Goal: Task Accomplishment & Management: Use online tool/utility

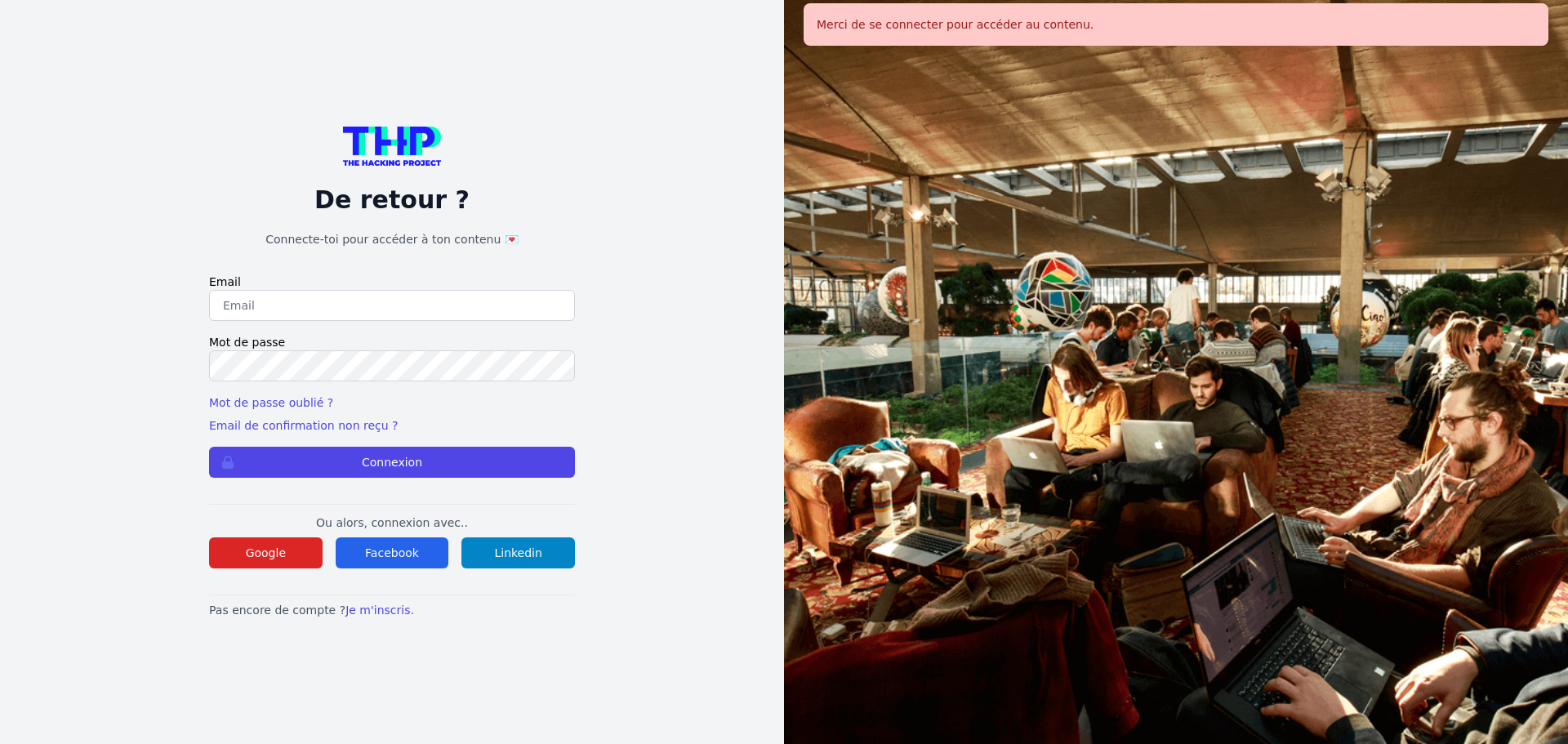
click at [294, 290] on input "email" at bounding box center [392, 305] width 366 height 31
type input "melody_stephan@icloud.com"
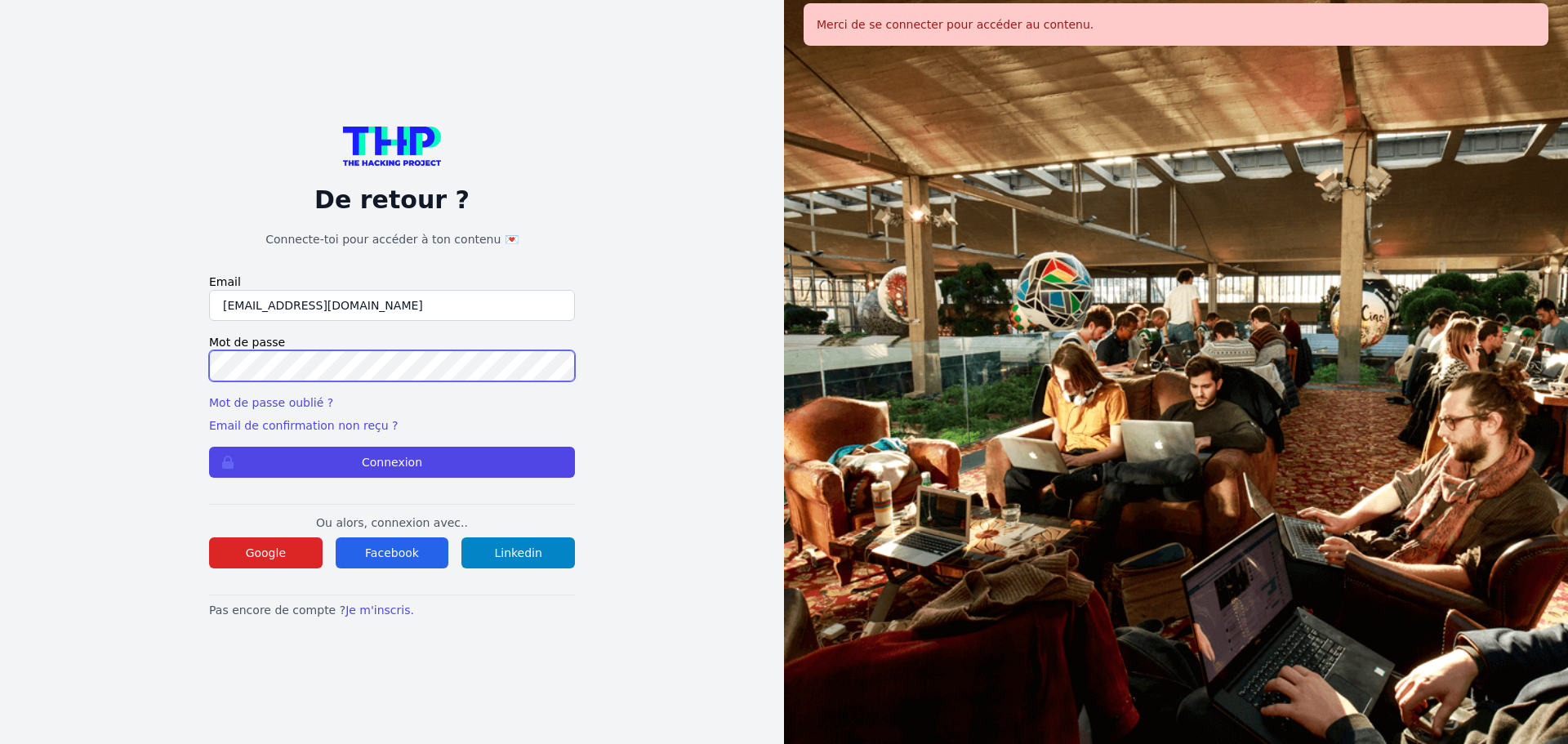
click at [209, 447] on button "Connexion" at bounding box center [392, 462] width 366 height 31
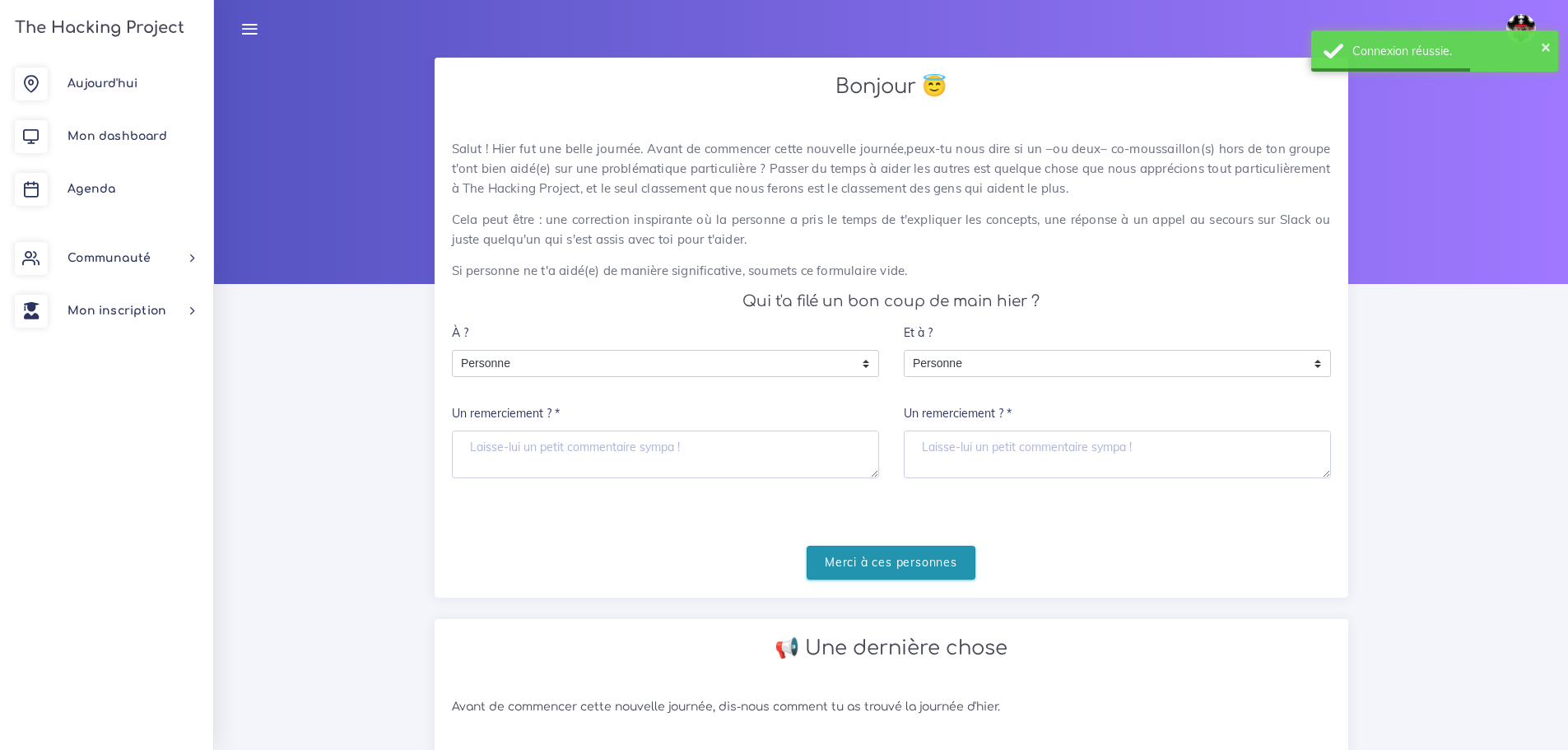
click at [848, 572] on input "Merci à ces personnes" at bounding box center [891, 563] width 169 height 34
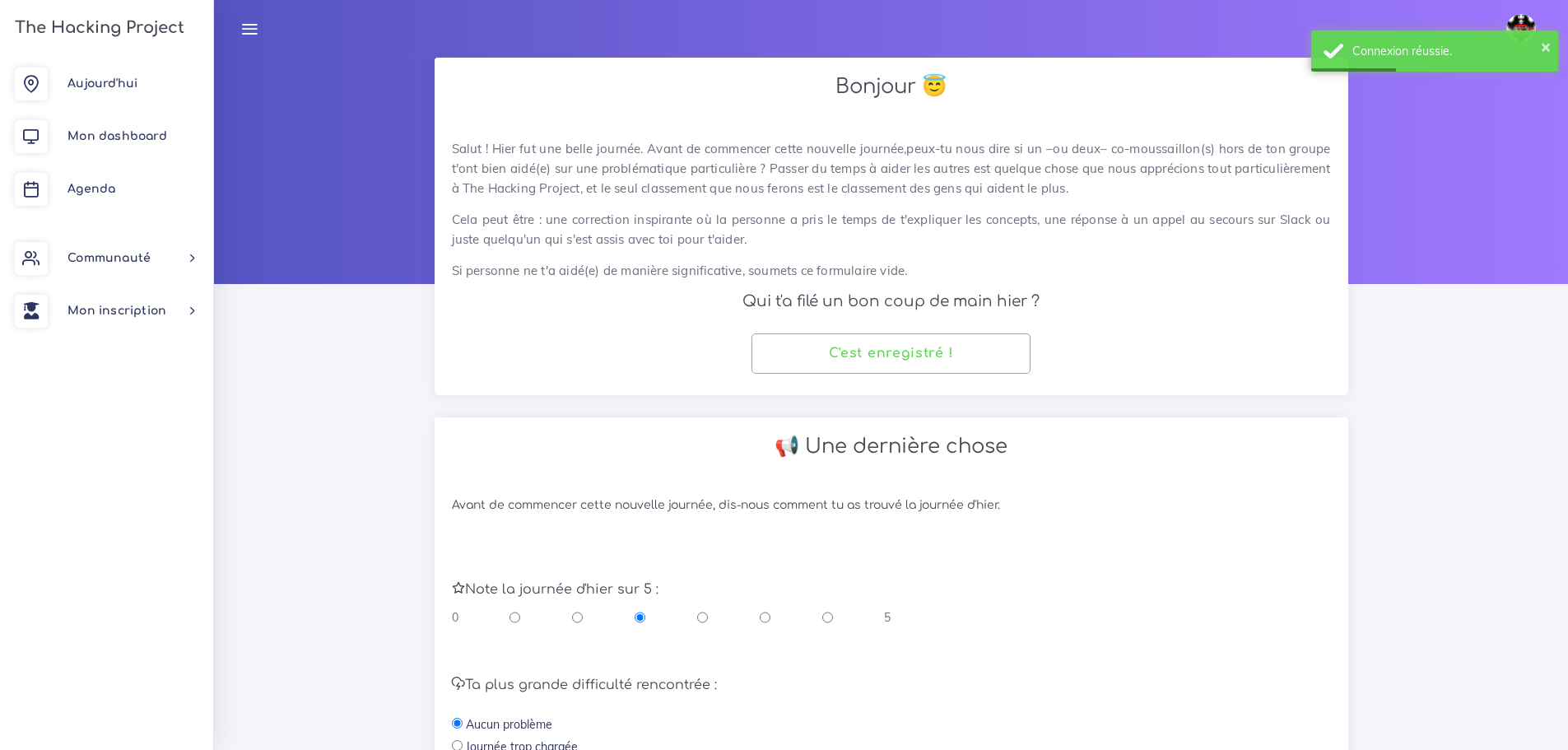
click at [770, 618] on input "radio" at bounding box center [765, 617] width 11 height 16
radio input "true"
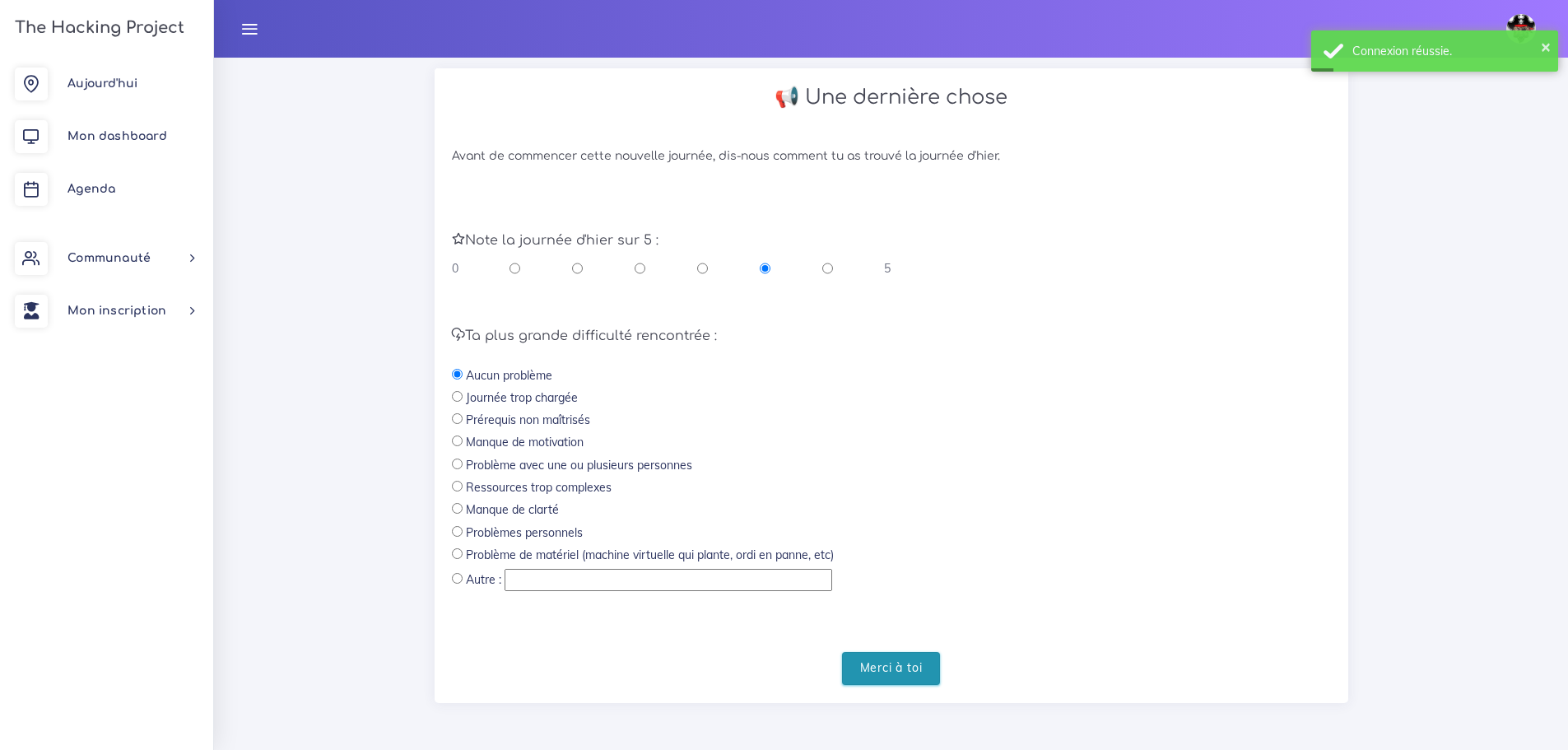
click at [861, 656] on input "Merci à toi" at bounding box center [891, 669] width 99 height 34
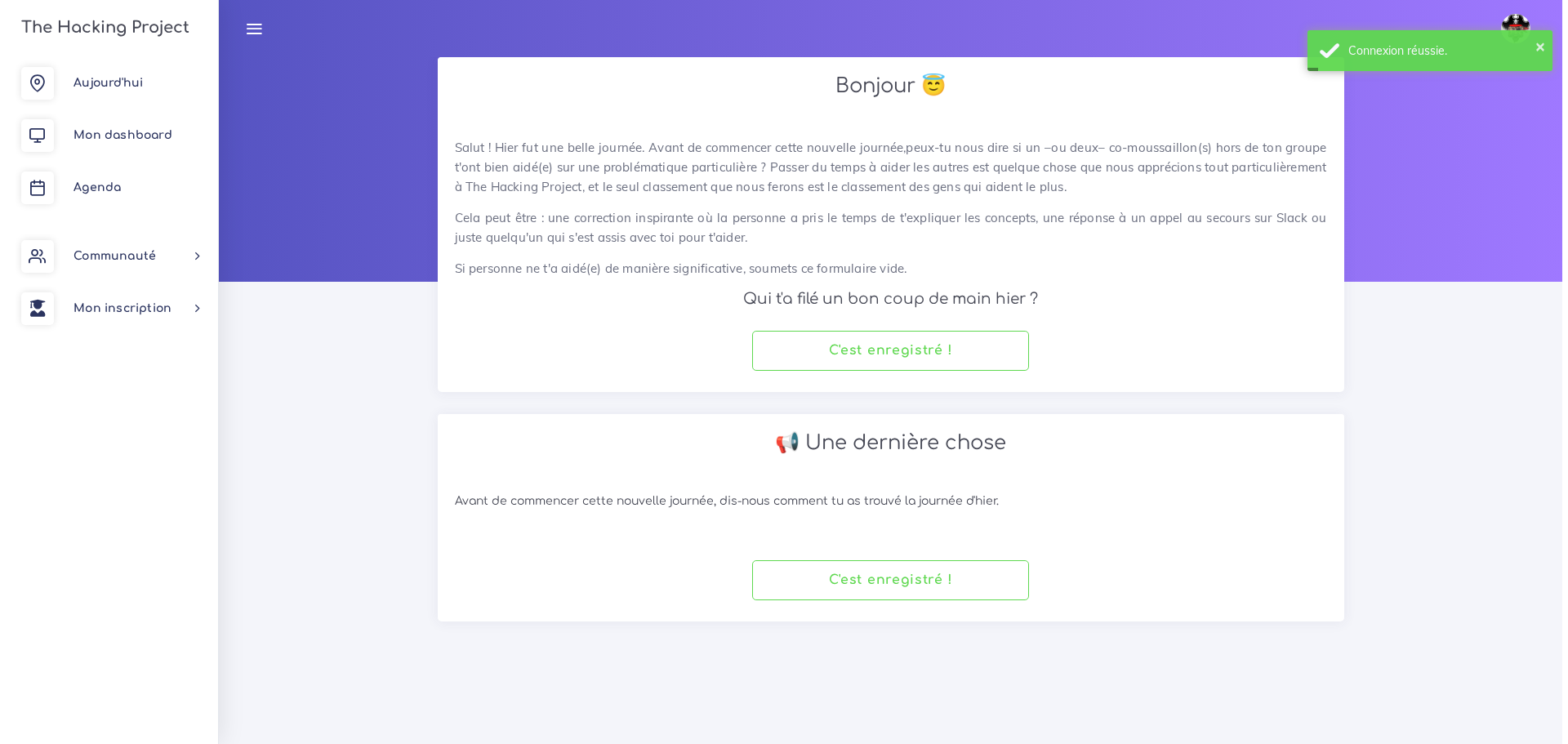
scroll to position [0, 0]
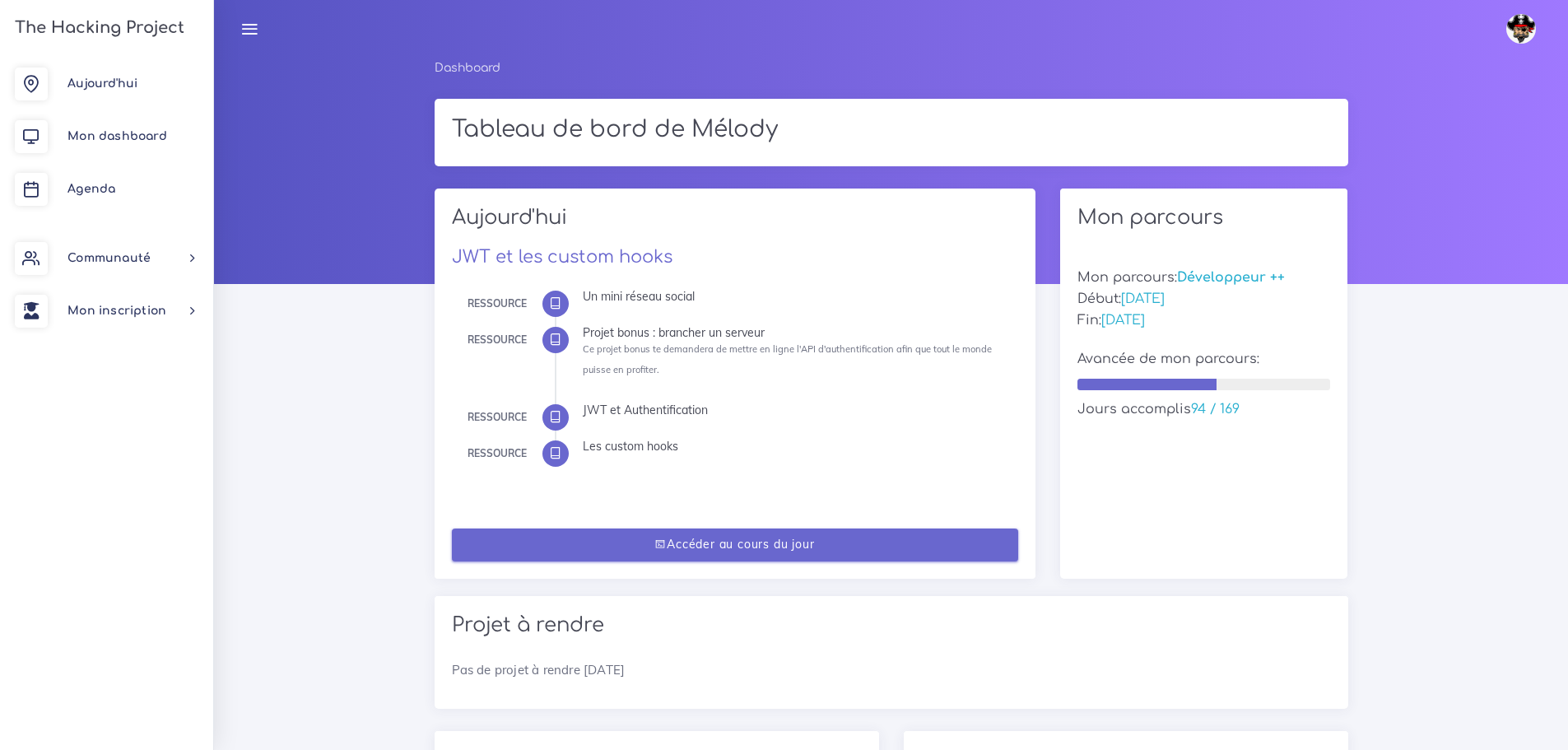
click at [787, 544] on link "Accéder au cours du jour" at bounding box center [735, 546] width 566 height 34
